Goal: Information Seeking & Learning: Learn about a topic

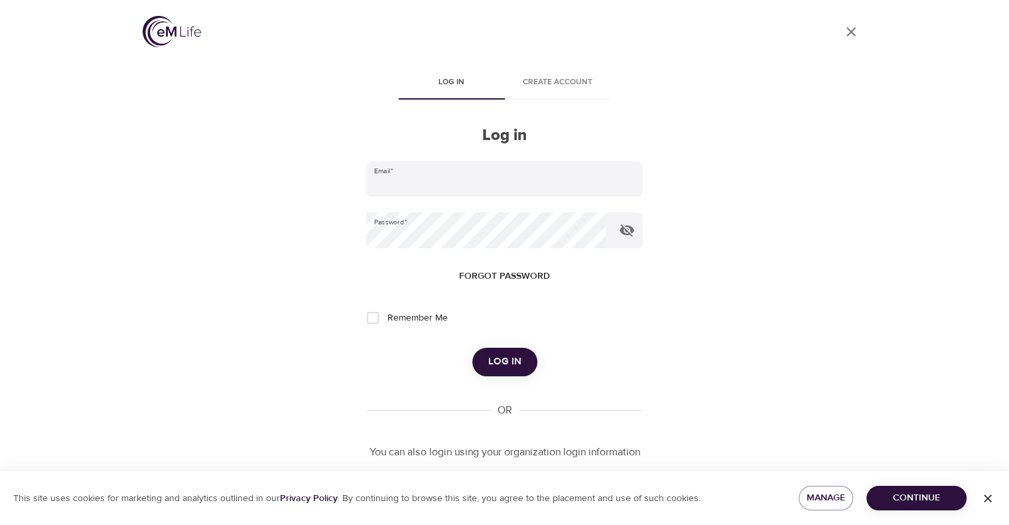
type input "[PERSON_NAME][EMAIL_ADDRESS][PERSON_NAME][DOMAIN_NAME]"
click at [516, 361] on span "Log in" at bounding box center [504, 361] width 33 height 17
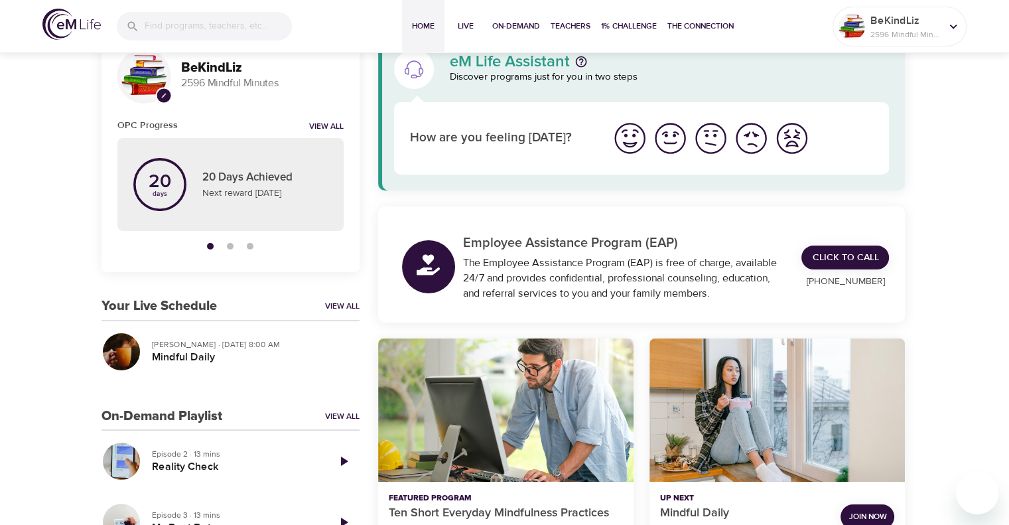
scroll to position [66, 0]
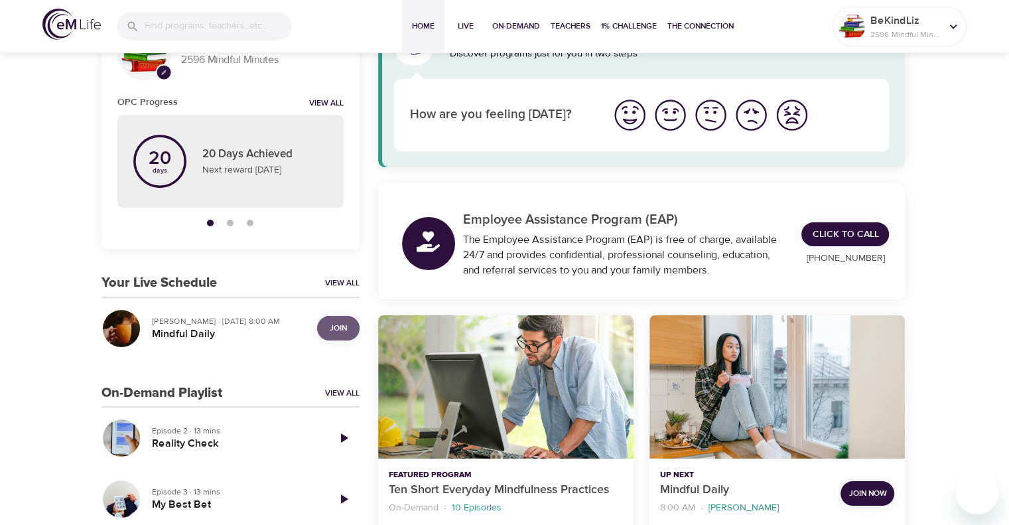
click at [326, 331] on span "Join" at bounding box center [338, 328] width 27 height 14
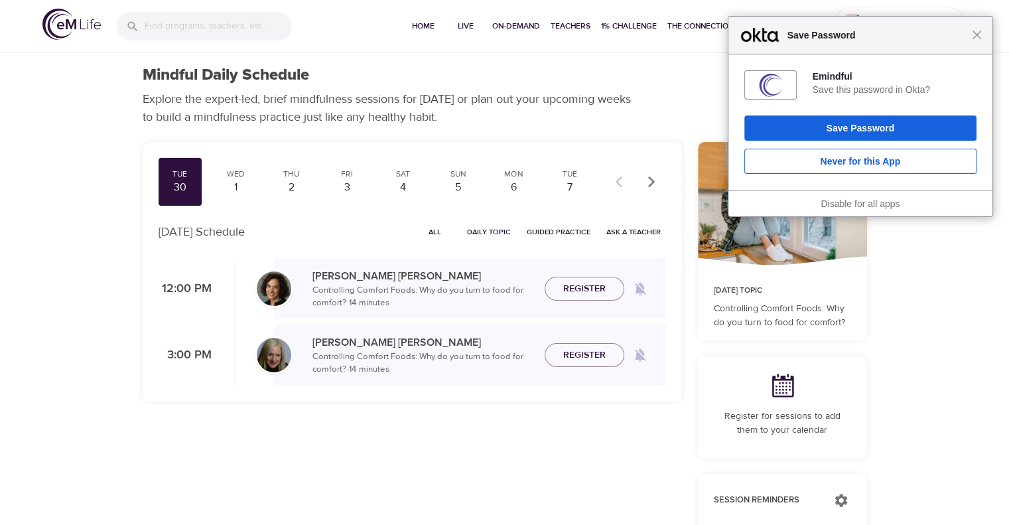
click at [980, 40] on div "Close Save Password" at bounding box center [860, 36] width 264 height 38
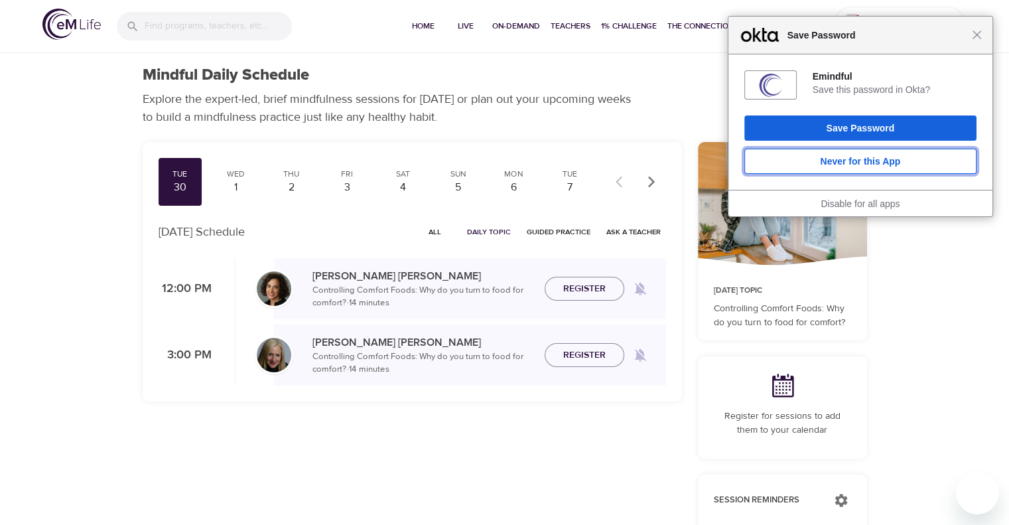
click at [916, 155] on button "Never for this App" at bounding box center [860, 161] width 232 height 25
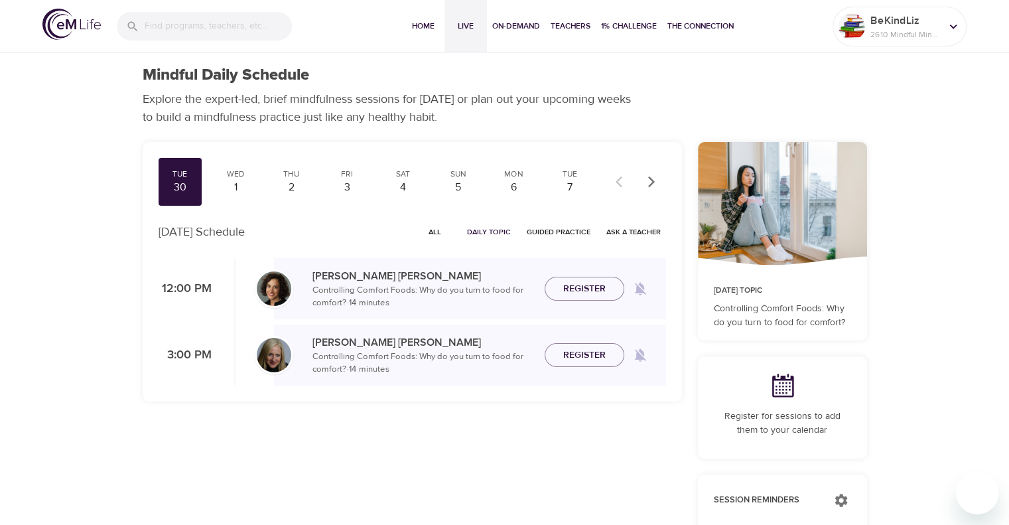
click at [468, 30] on span "Live" at bounding box center [466, 26] width 32 height 14
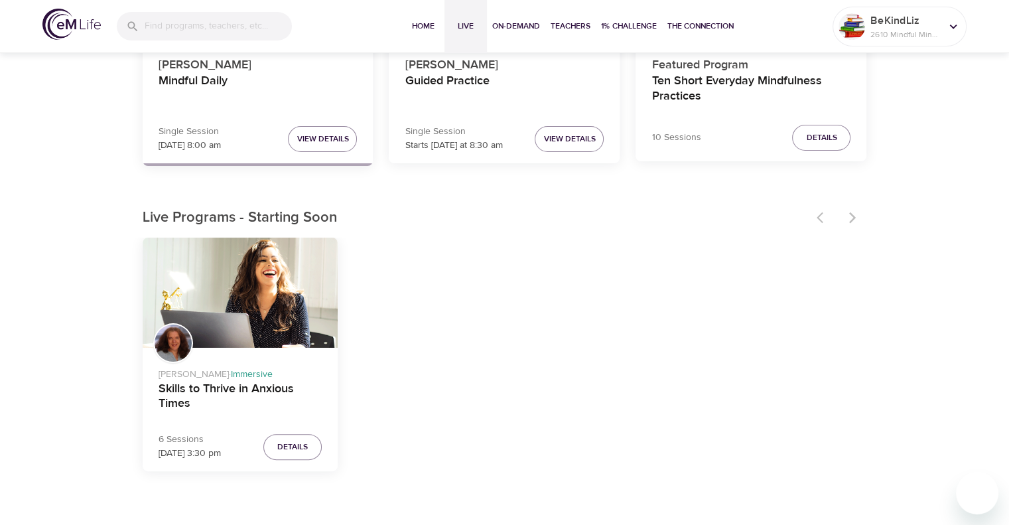
scroll to position [332, 0]
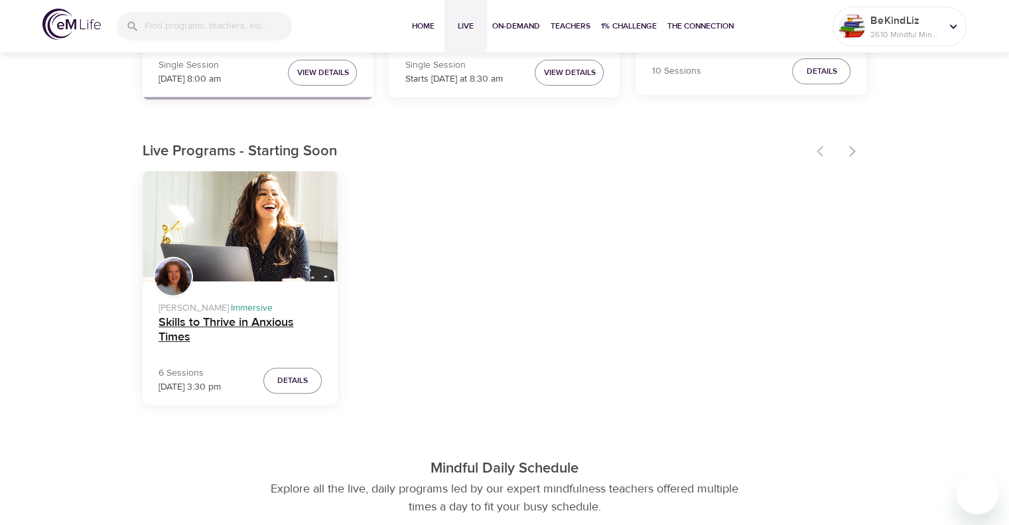
click at [196, 320] on h4 "Skills to Thrive in Anxious Times" at bounding box center [241, 331] width 164 height 32
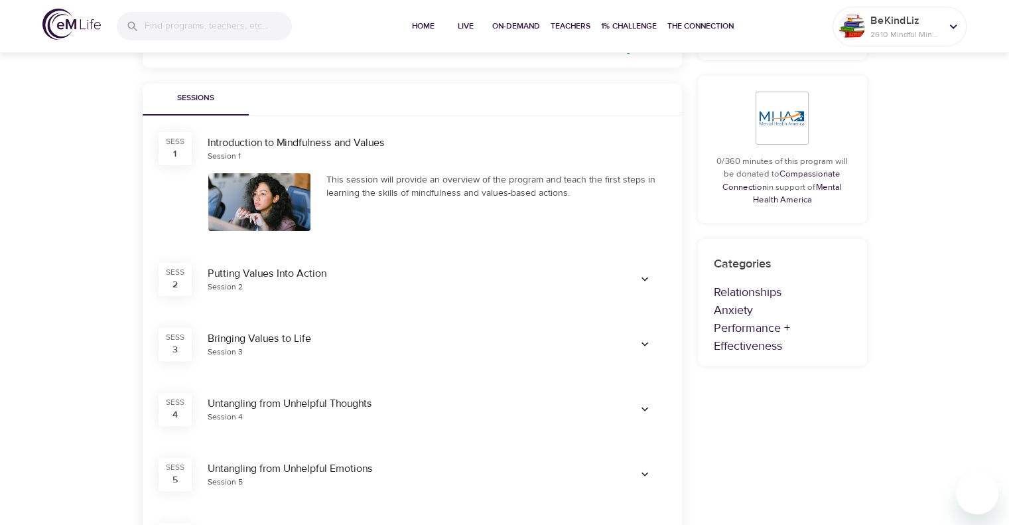
scroll to position [332, 0]
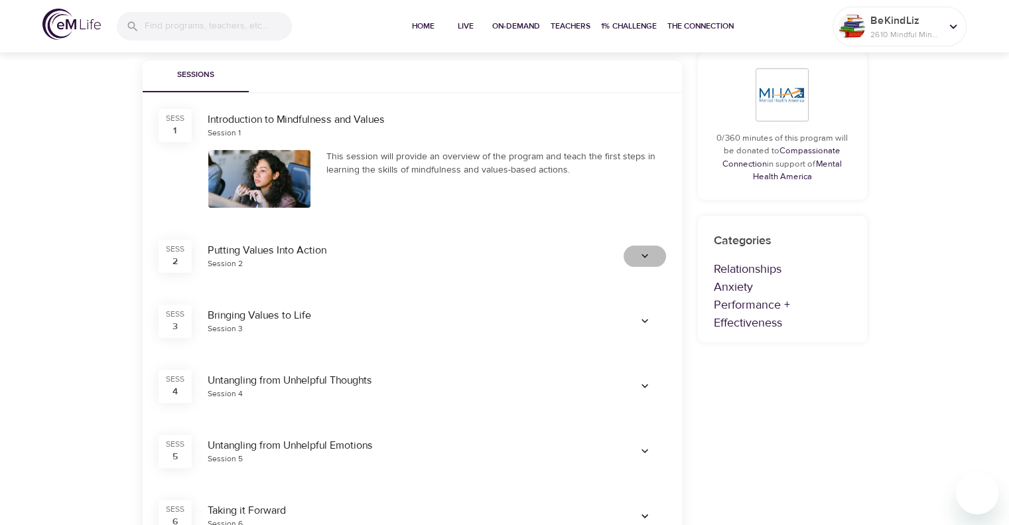
click at [647, 259] on icon "button" at bounding box center [644, 255] width 13 height 13
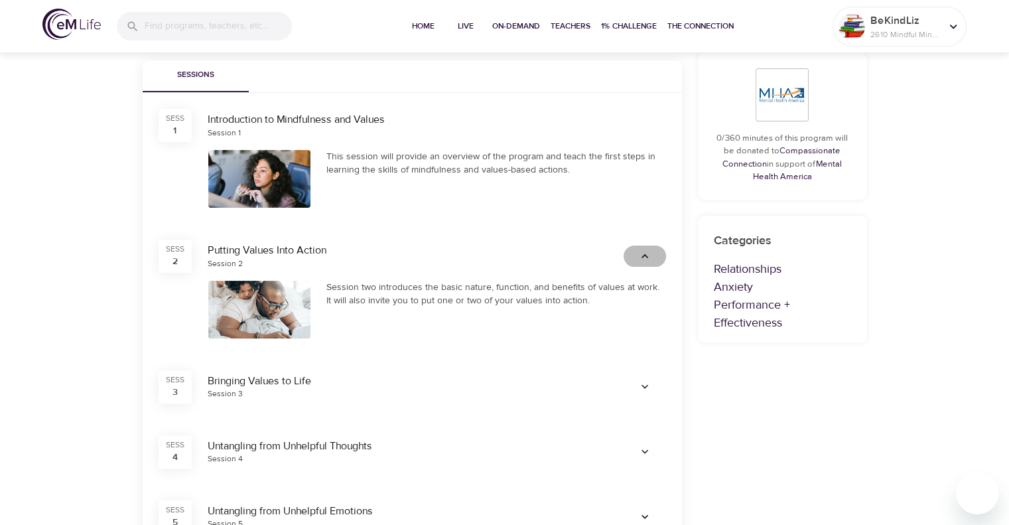
click at [647, 259] on icon "button" at bounding box center [644, 255] width 13 height 13
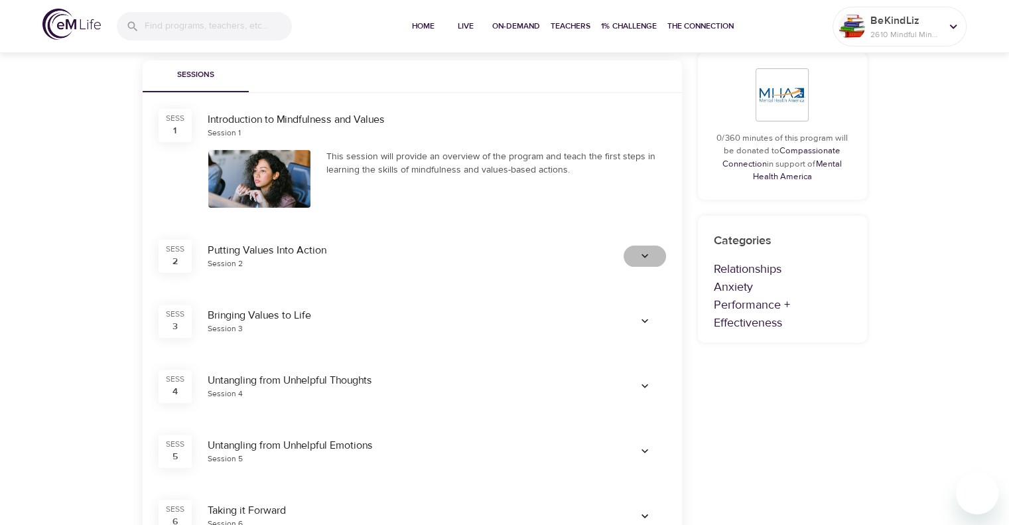
click at [650, 258] on icon "button" at bounding box center [644, 255] width 13 height 13
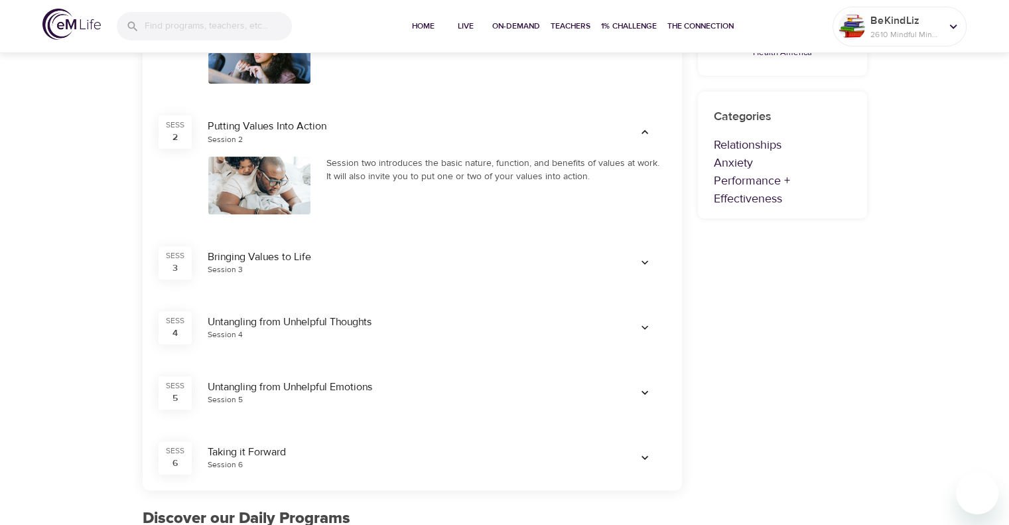
scroll to position [464, 0]
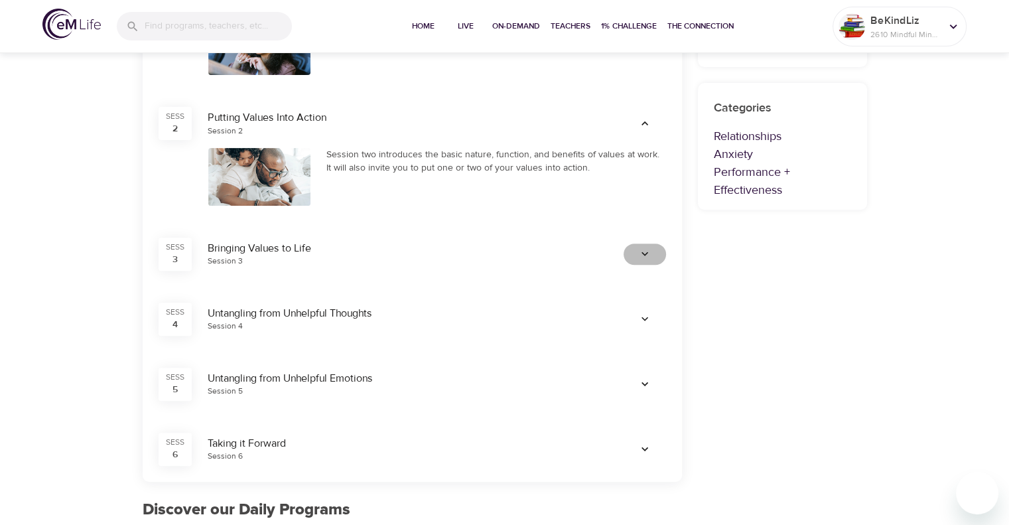
click at [647, 258] on icon "button" at bounding box center [644, 253] width 13 height 13
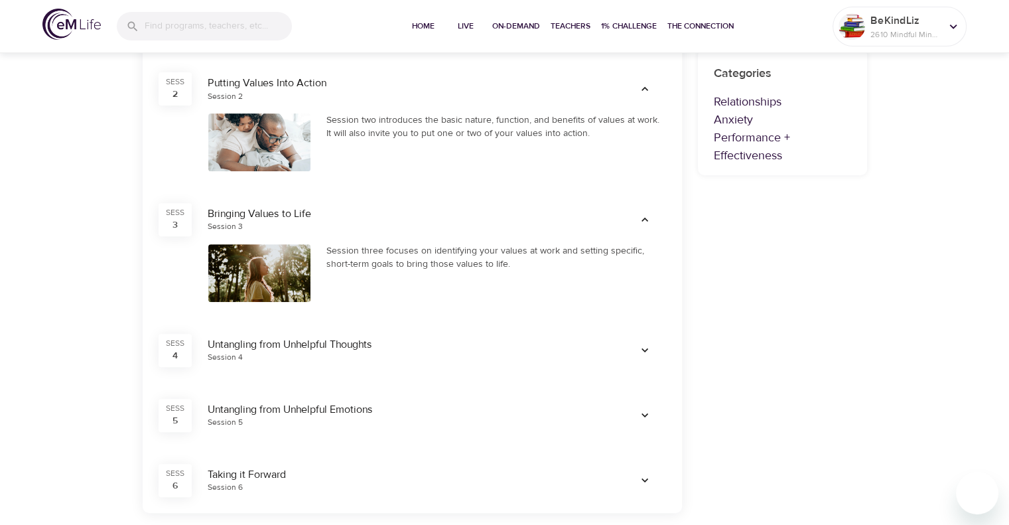
scroll to position [531, 0]
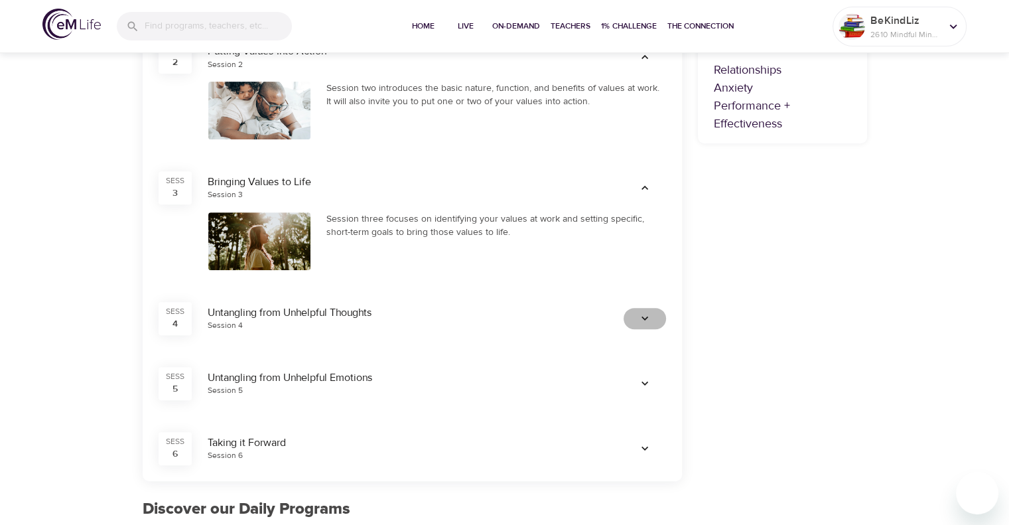
click at [651, 320] on span "button" at bounding box center [645, 318] width 32 height 13
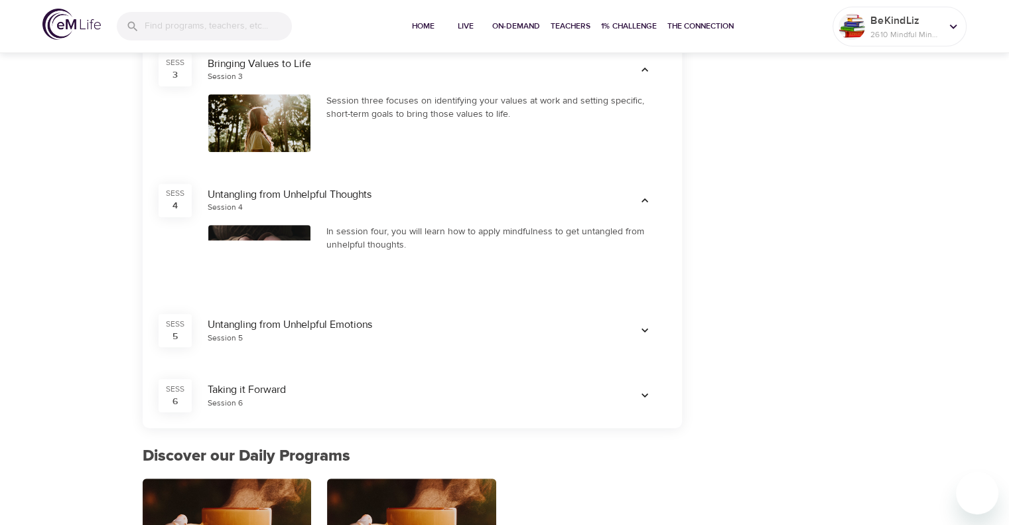
scroll to position [663, 0]
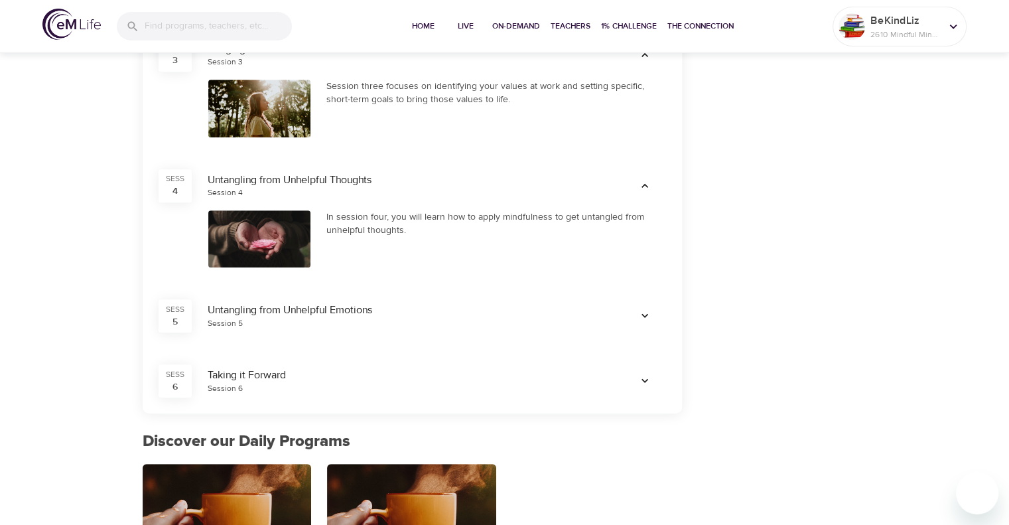
click at [649, 320] on icon "button" at bounding box center [644, 315] width 13 height 13
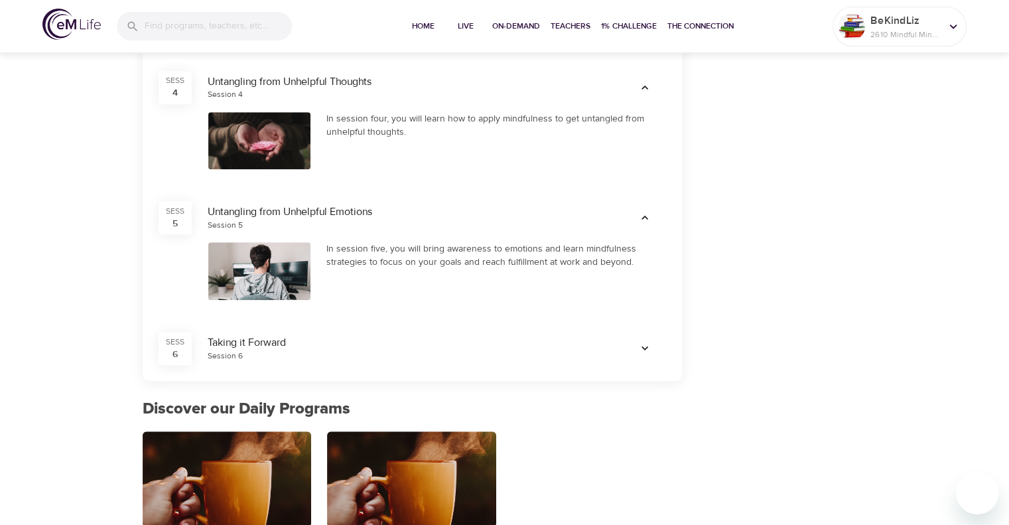
scroll to position [796, 0]
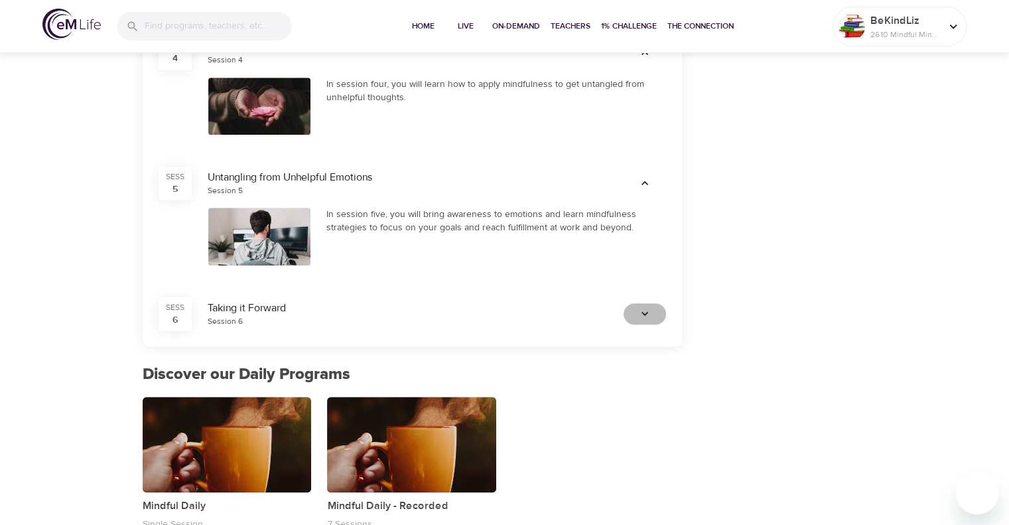
click at [645, 318] on icon "button" at bounding box center [644, 313] width 13 height 13
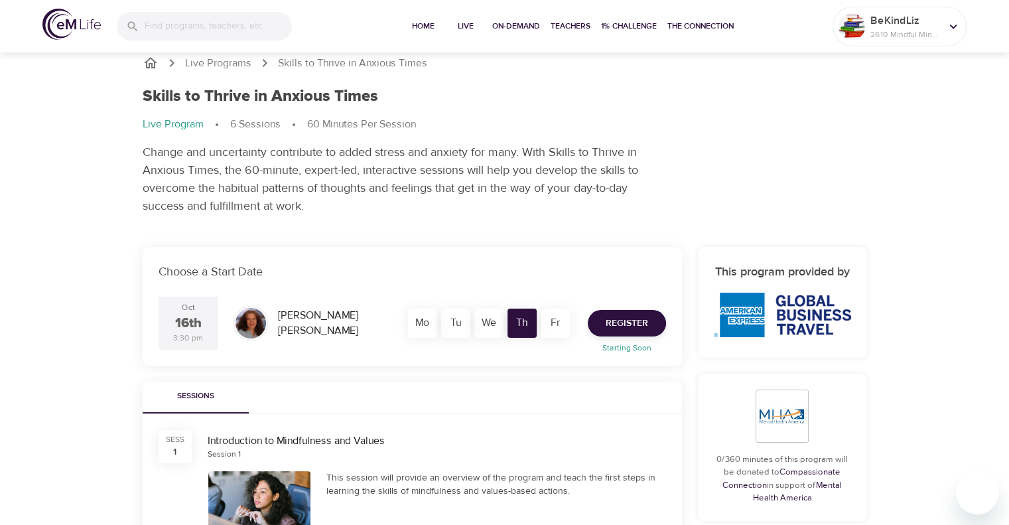
scroll to position [0, 0]
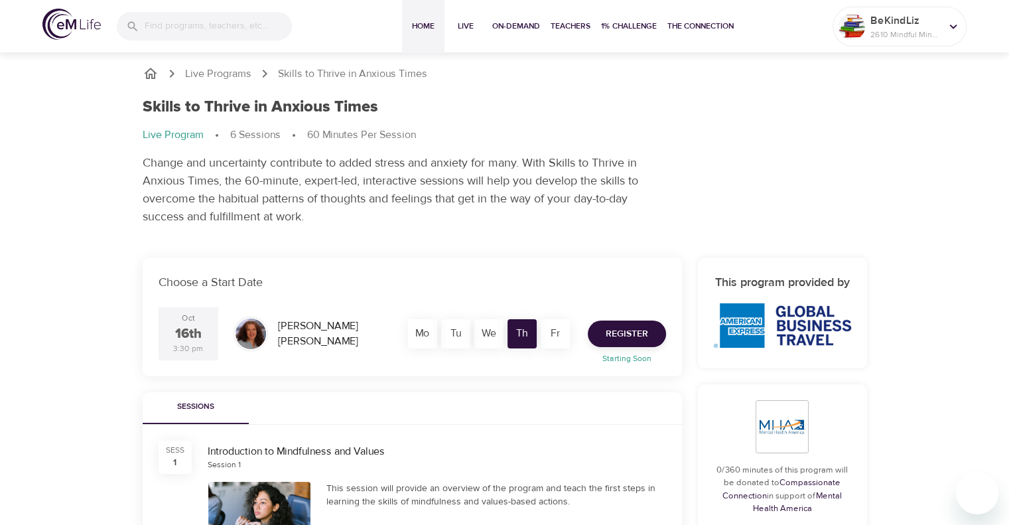
click at [423, 21] on span "Home" at bounding box center [423, 26] width 32 height 14
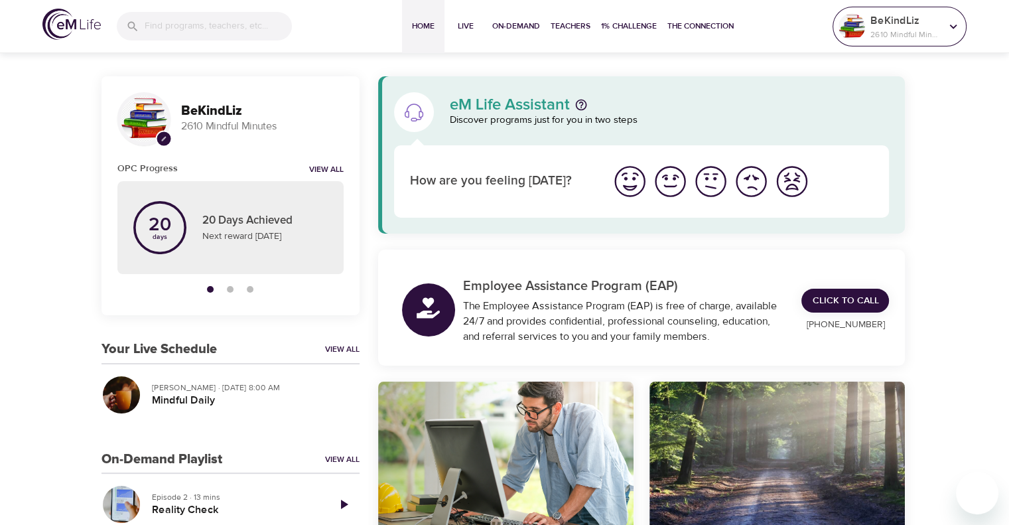
click at [892, 33] on p "2610 Mindful Minutes" at bounding box center [905, 35] width 70 height 12
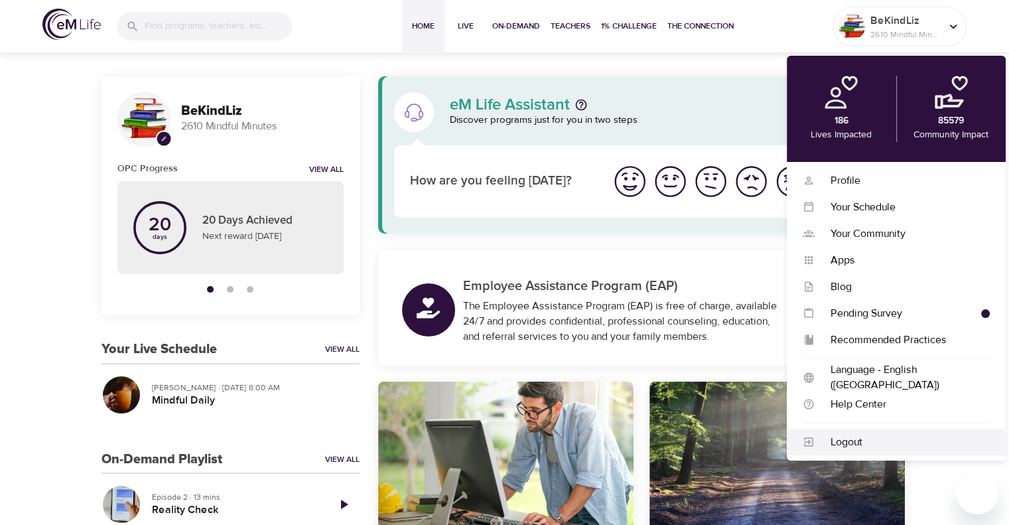
click at [877, 444] on div "Logout" at bounding box center [902, 441] width 175 height 15
